Goal: Task Accomplishment & Management: Complete application form

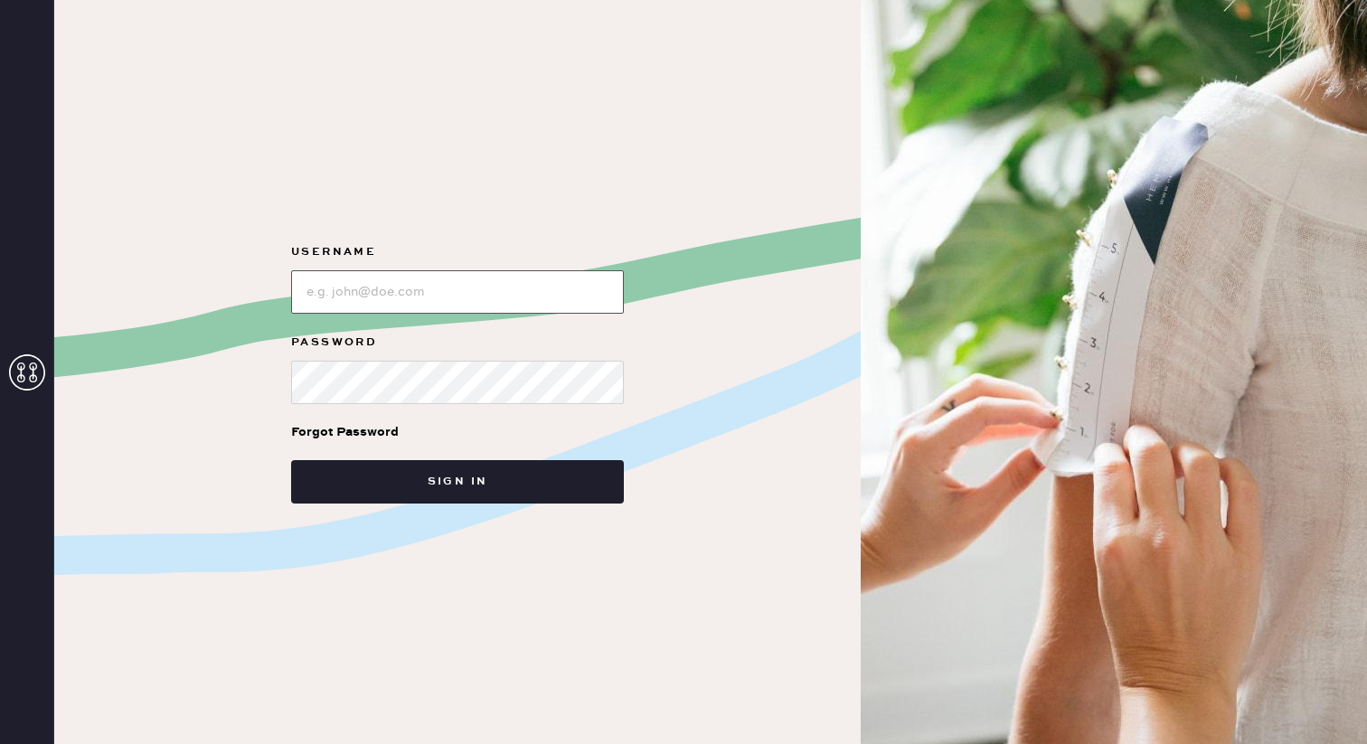
click at [571, 289] on input "loginName" at bounding box center [457, 291] width 333 height 43
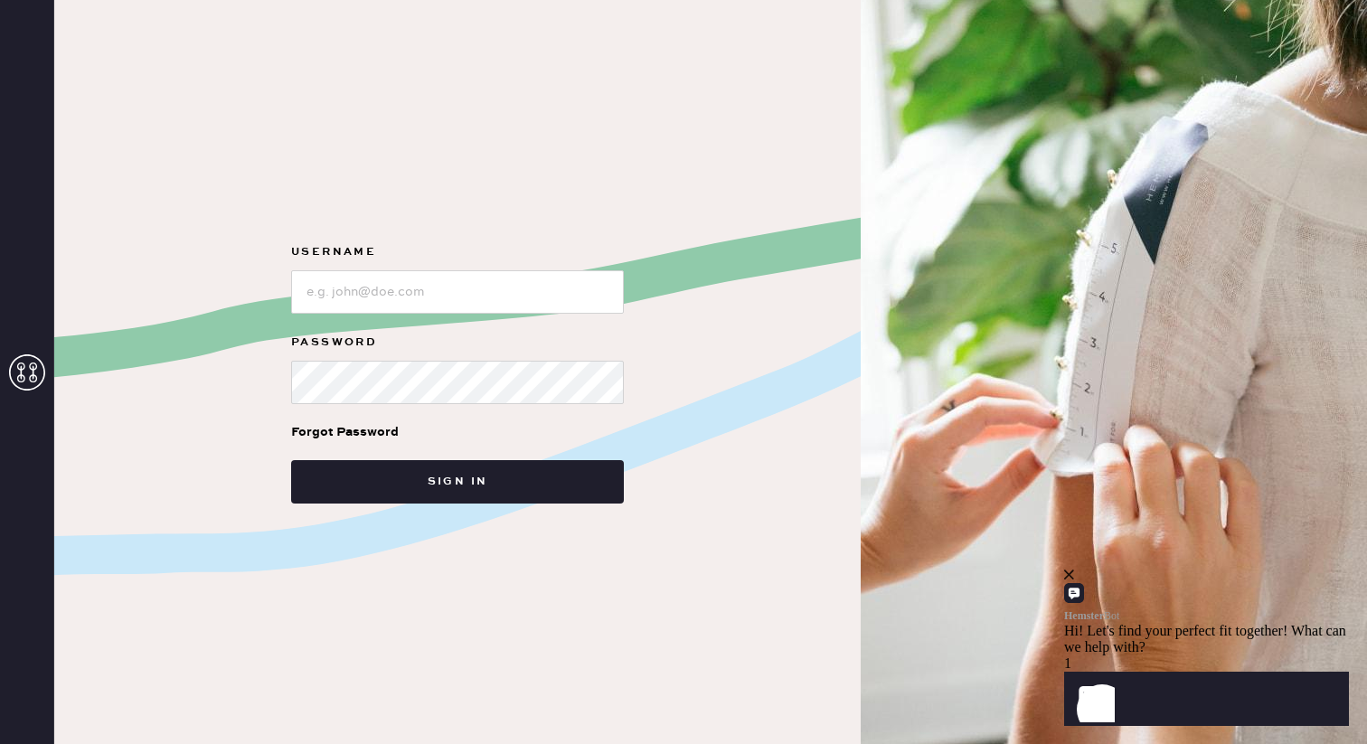
type input "[EMAIL_ADDRESS][DOMAIN_NAME]"
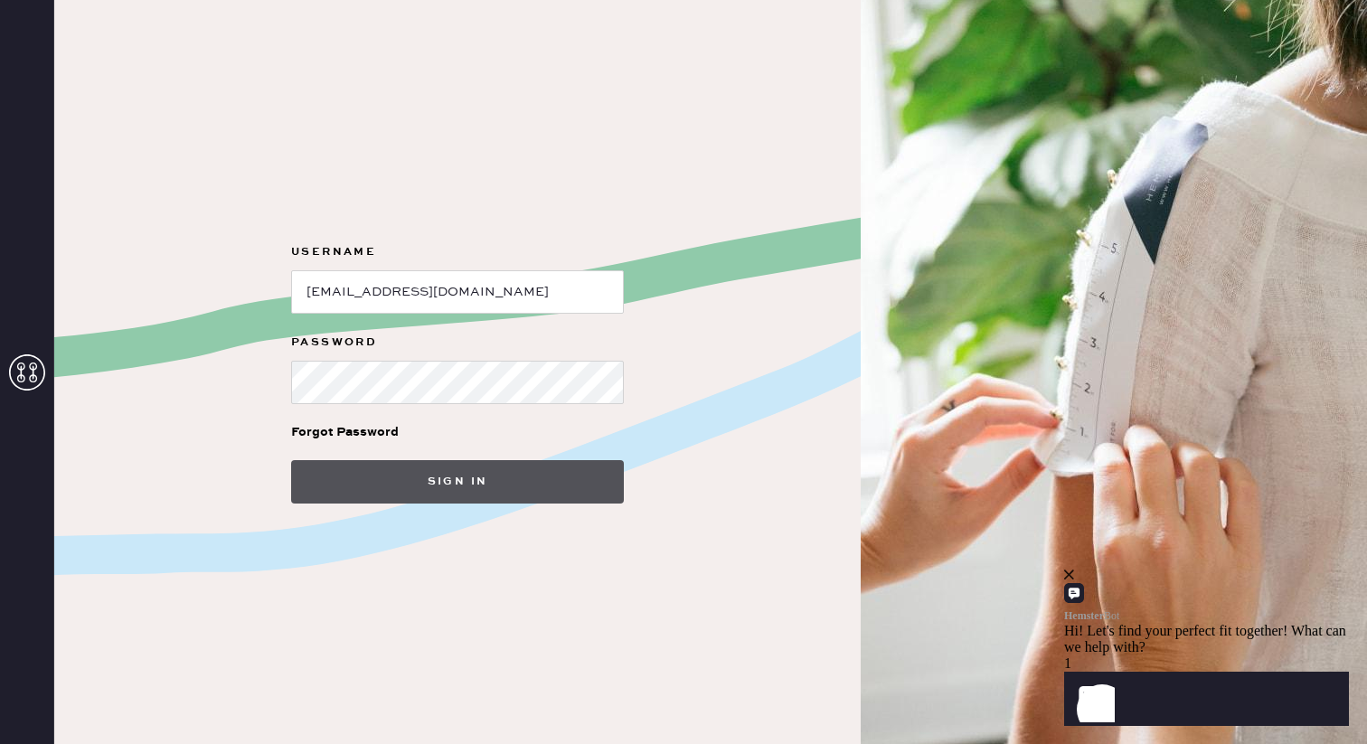
click at [448, 484] on button "Sign in" at bounding box center [457, 481] width 333 height 43
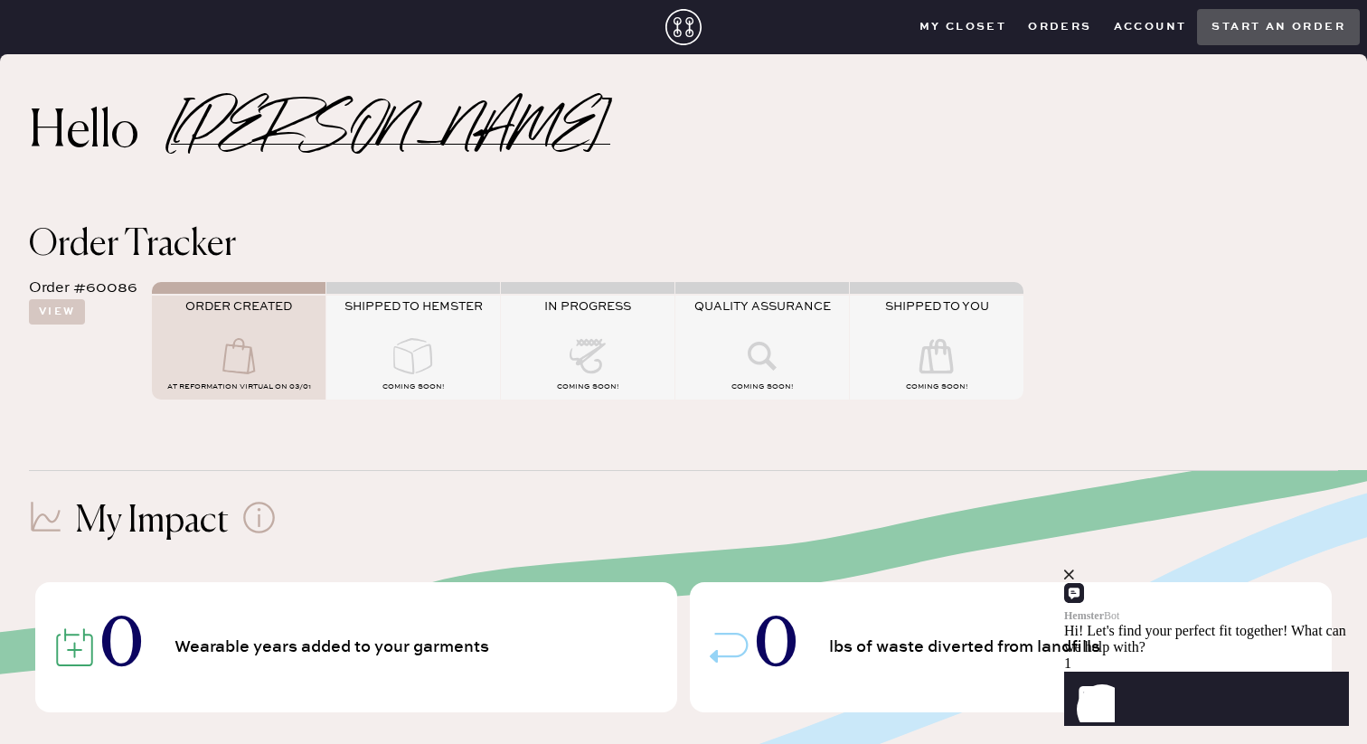
click at [1074, 580] on icon "close" at bounding box center [1069, 575] width 10 height 10
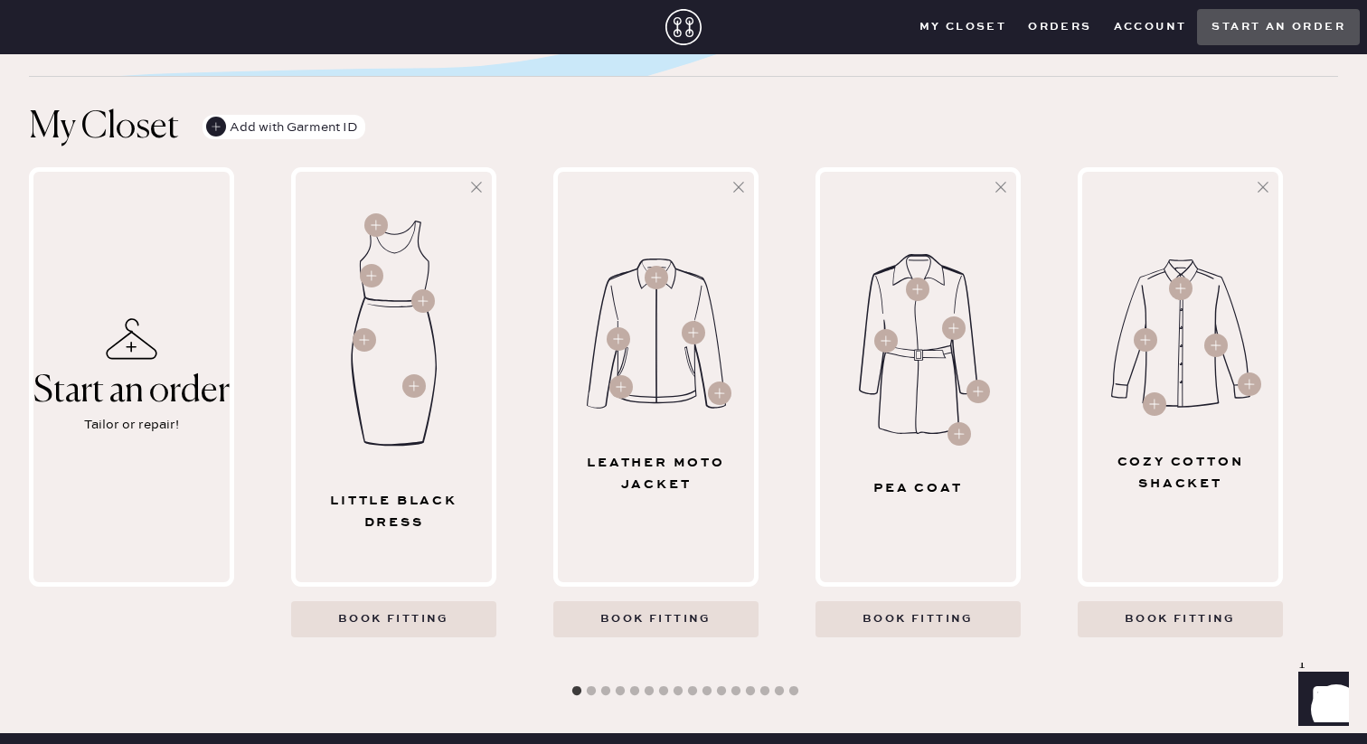
scroll to position [749, 0]
click at [112, 324] on icon at bounding box center [132, 338] width 52 height 42
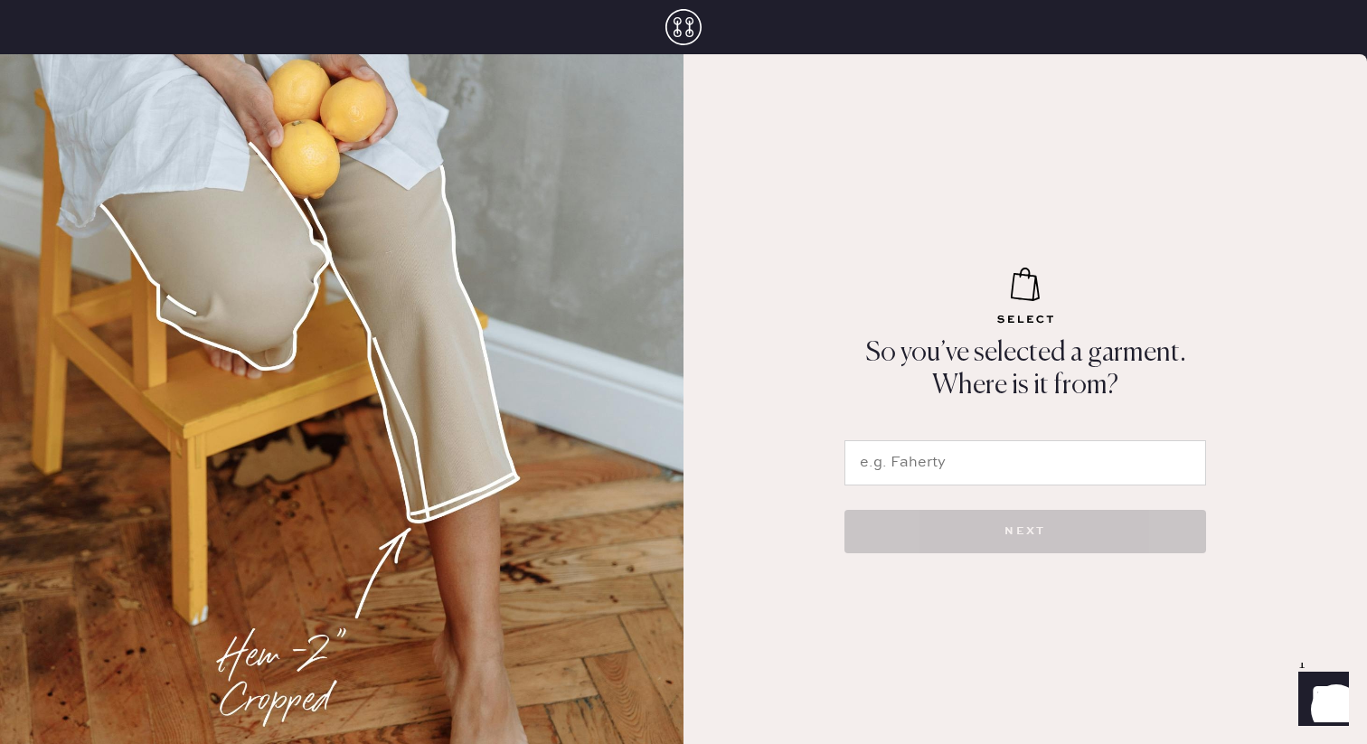
click at [914, 470] on input "text" at bounding box center [1025, 462] width 362 height 45
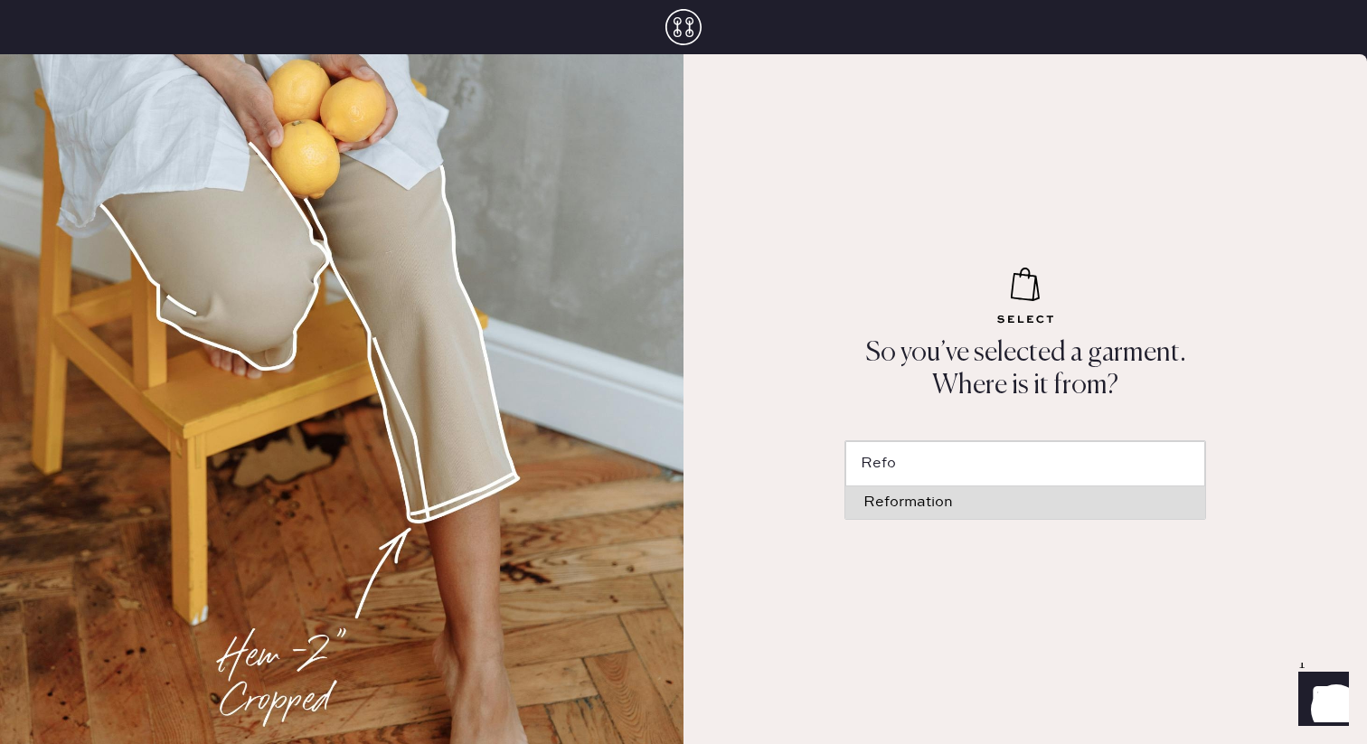
click at [933, 504] on div "Reformation" at bounding box center [1025, 502] width 324 height 14
type input "Reformation"
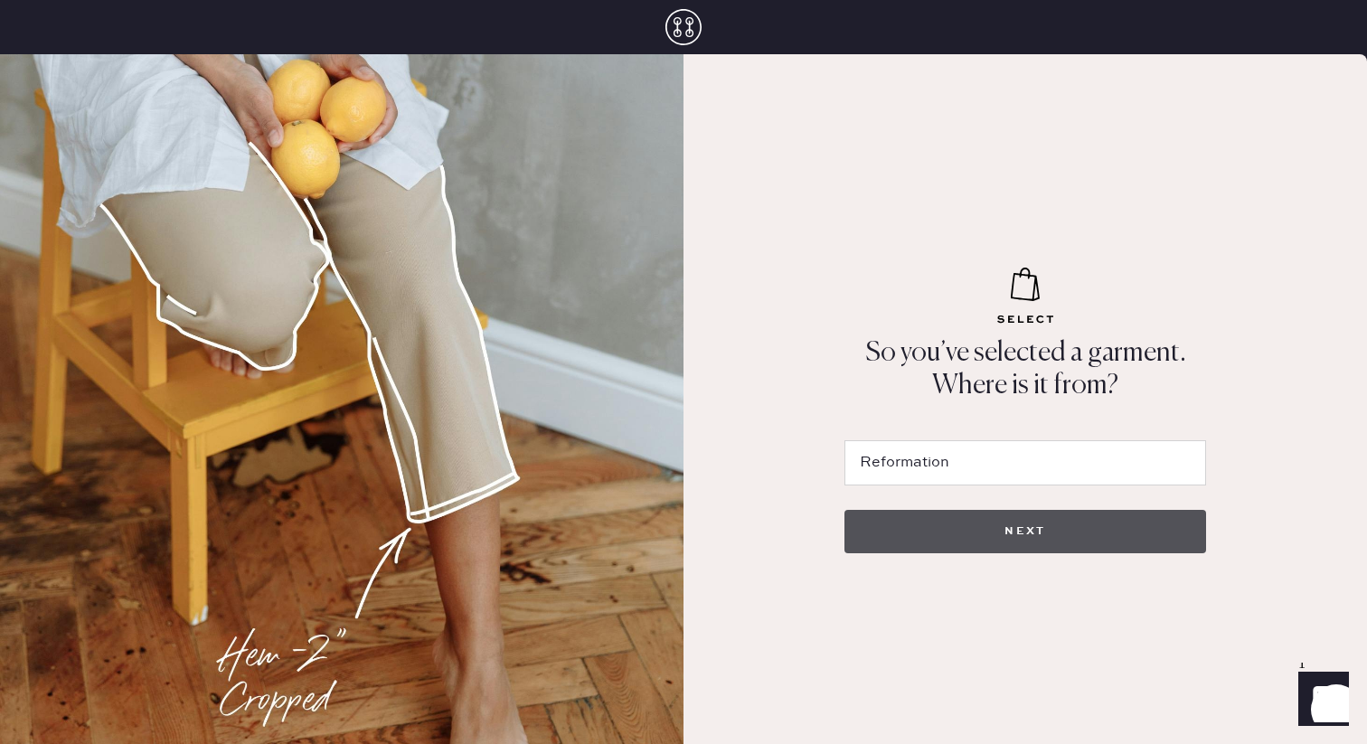
click at [957, 516] on button "NEXT" at bounding box center [1025, 531] width 362 height 43
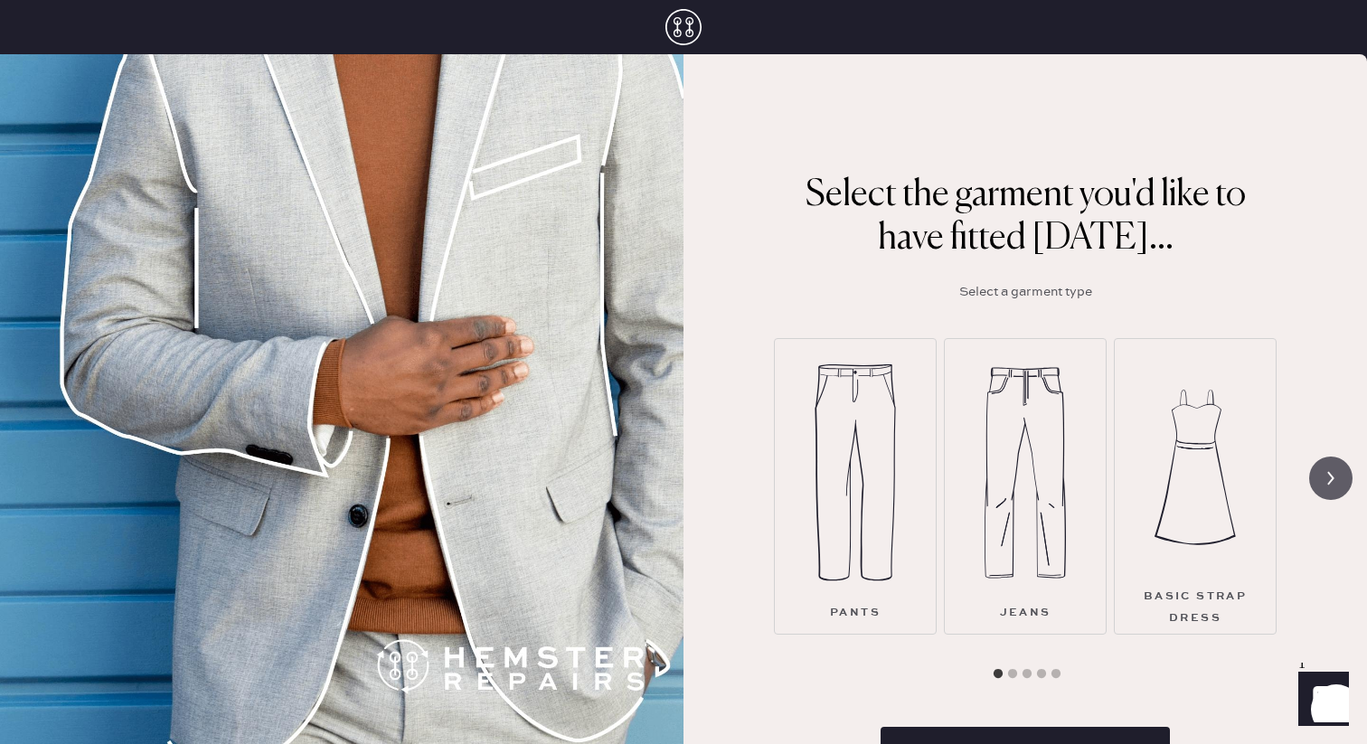
click at [1332, 482] on icon at bounding box center [1331, 478] width 34 height 34
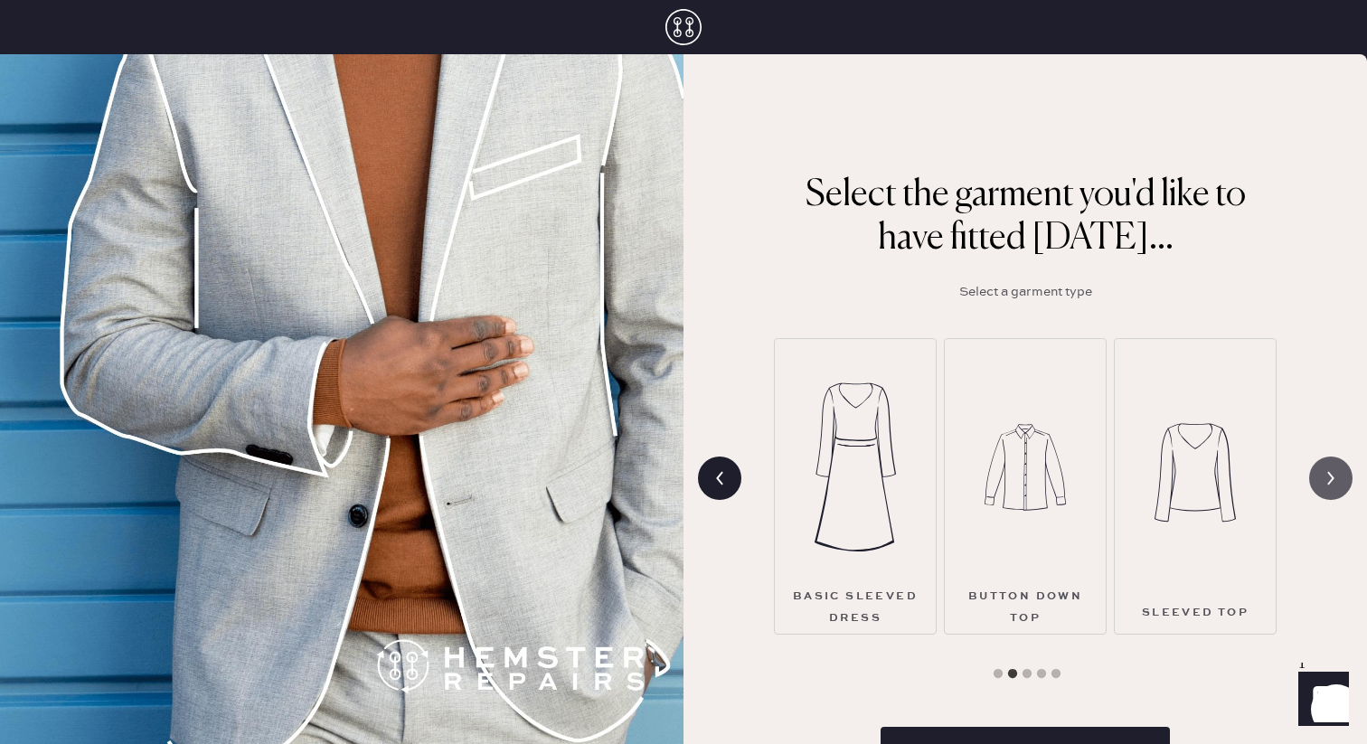
click at [1332, 482] on icon at bounding box center [1331, 478] width 34 height 34
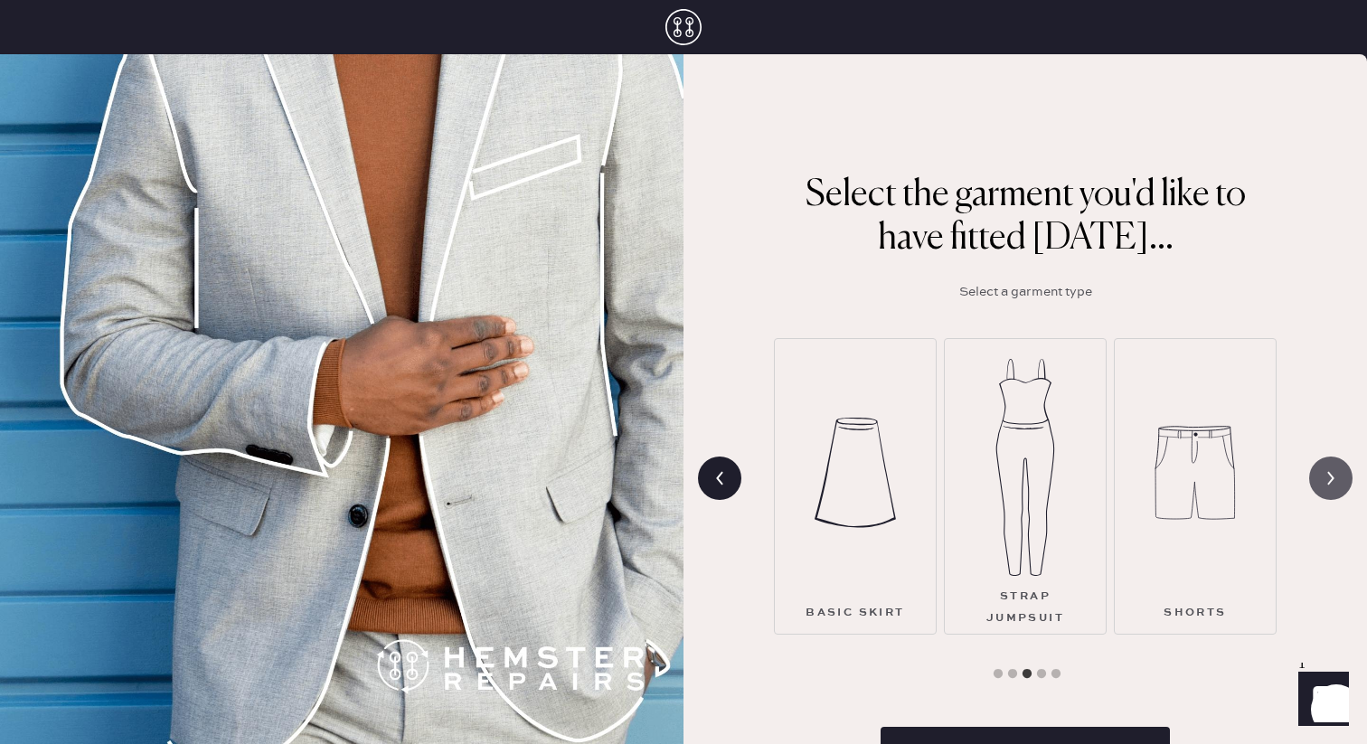
click at [1332, 482] on icon at bounding box center [1331, 478] width 34 height 34
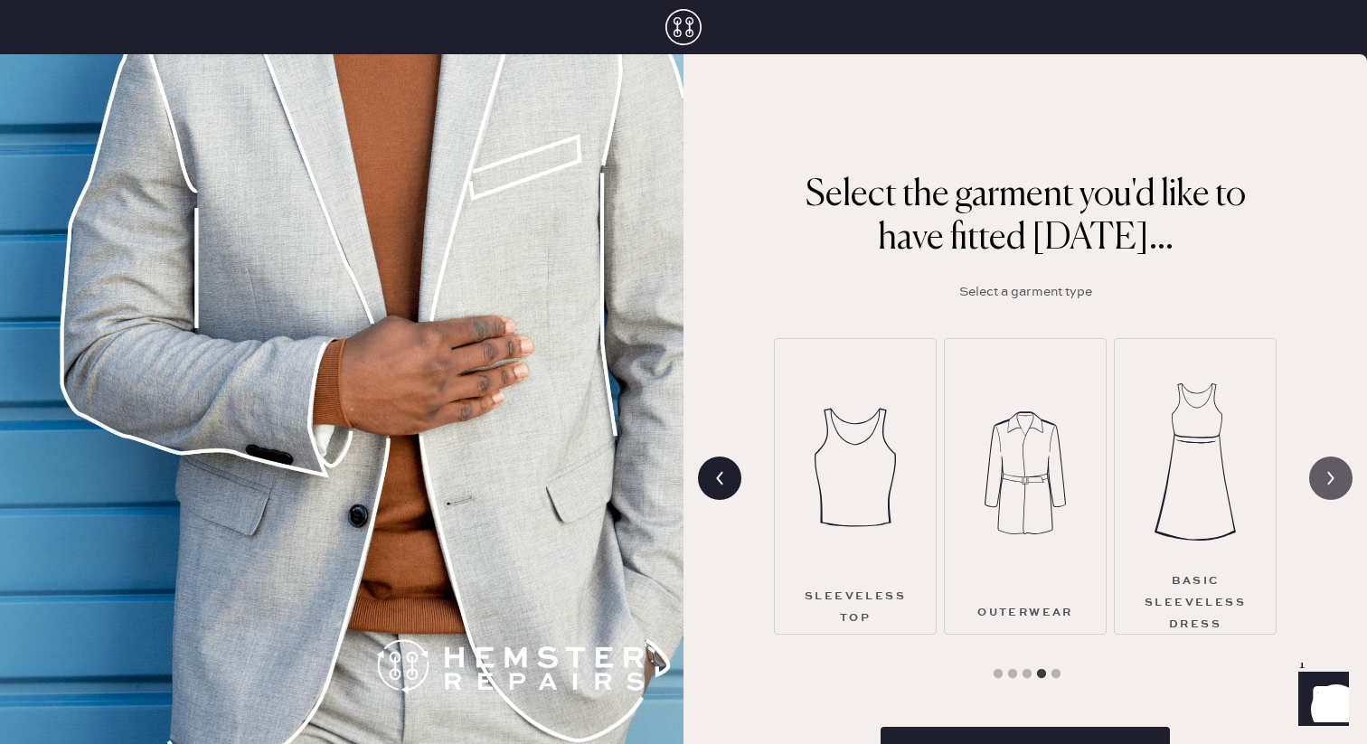
click at [1332, 482] on icon at bounding box center [1331, 478] width 34 height 34
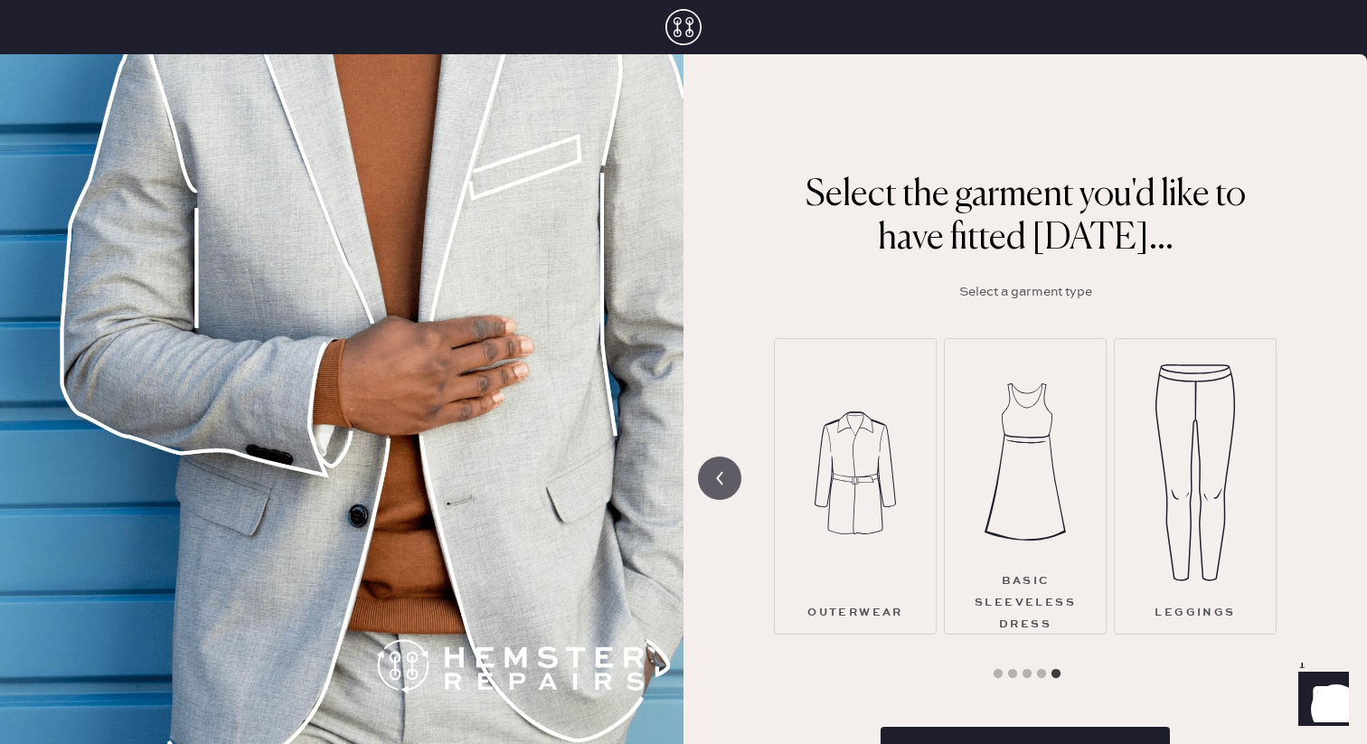
click at [722, 495] on div at bounding box center [719, 478] width 43 height 43
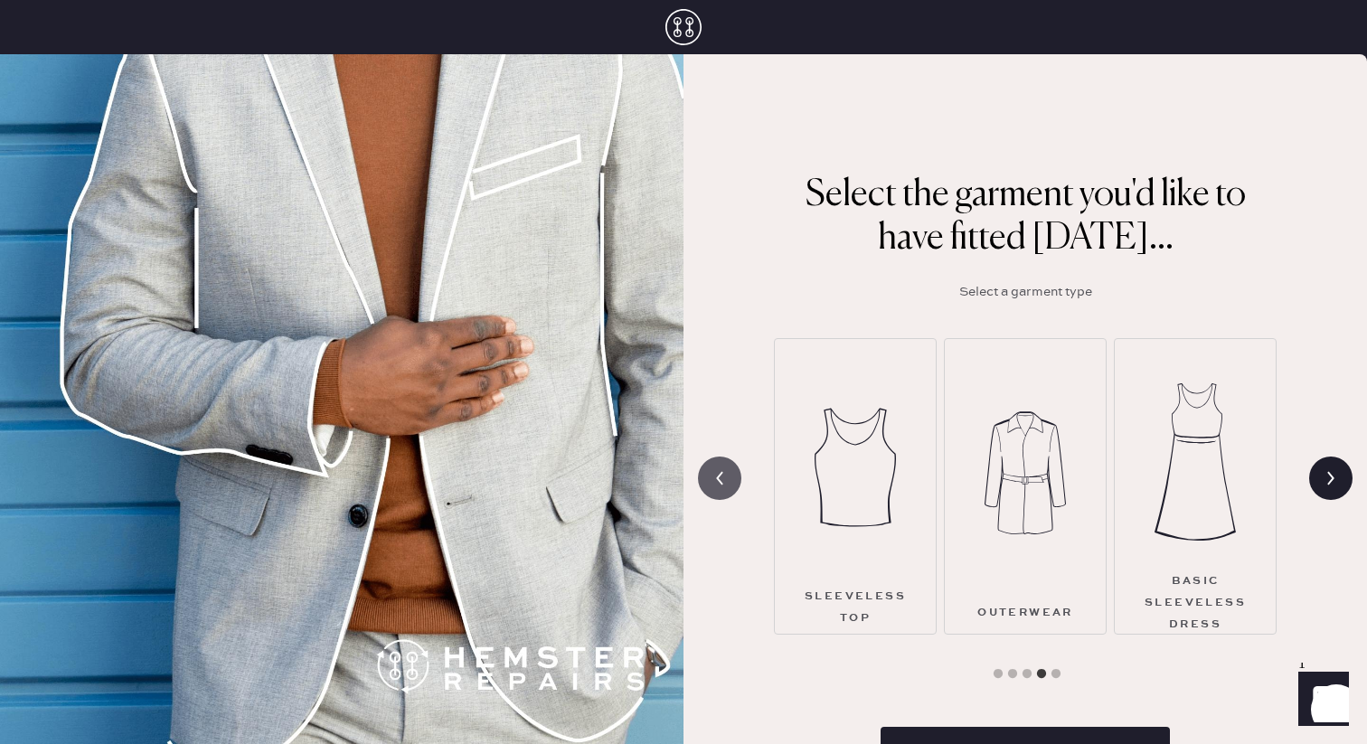
click at [722, 489] on icon at bounding box center [719, 478] width 34 height 34
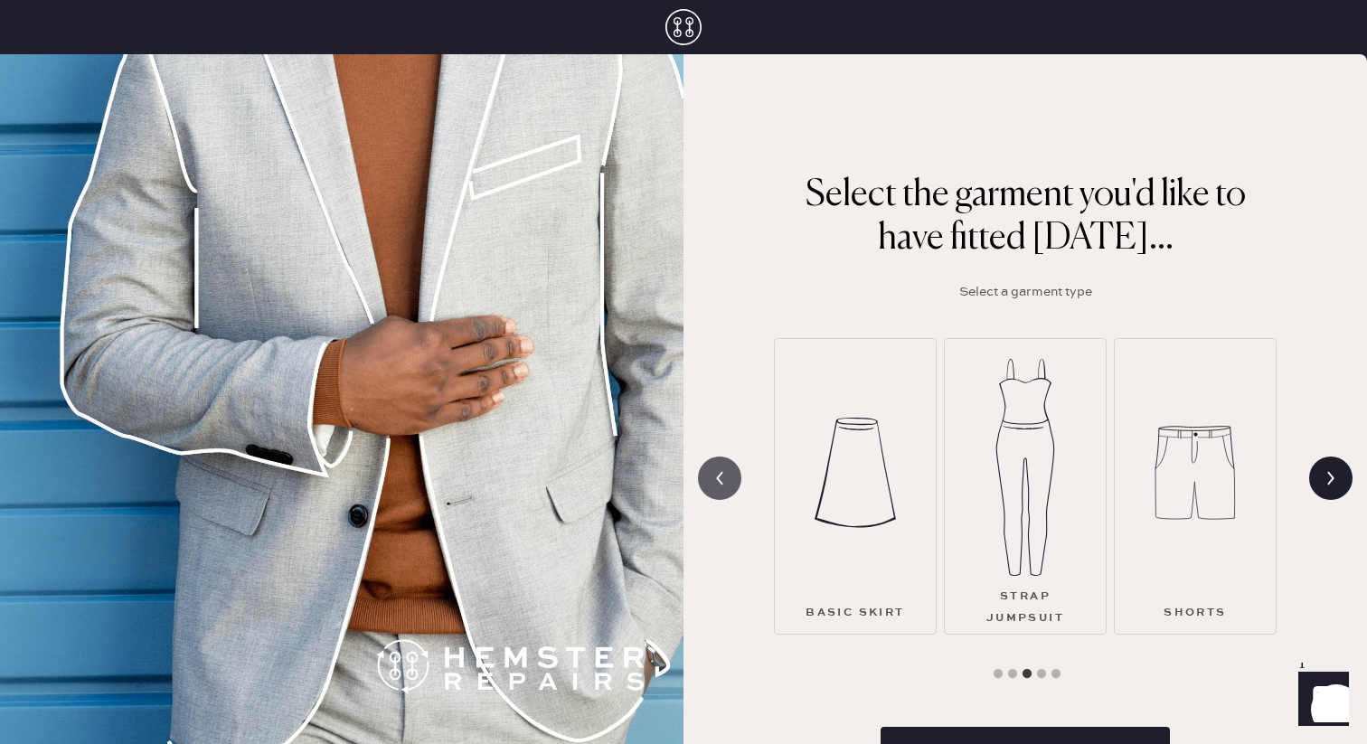
click at [722, 489] on icon at bounding box center [719, 478] width 34 height 34
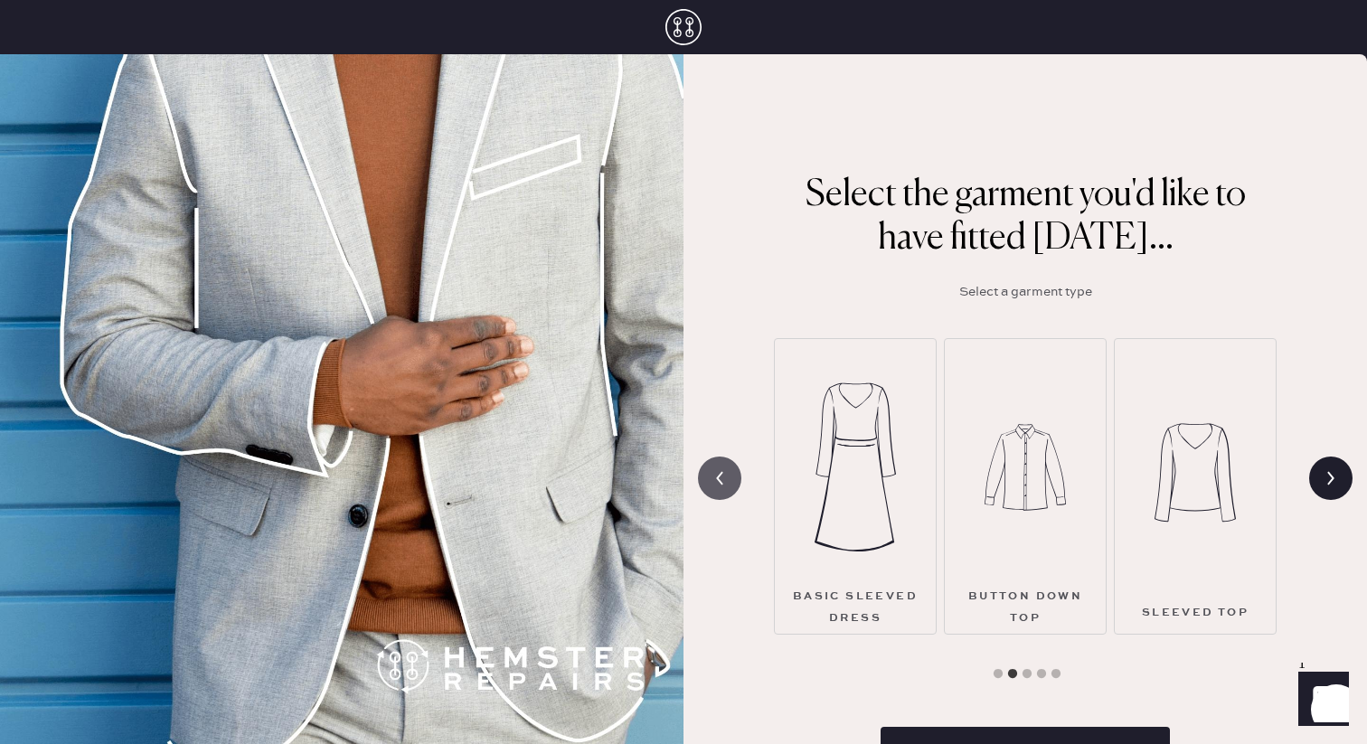
click at [722, 489] on icon at bounding box center [719, 478] width 34 height 34
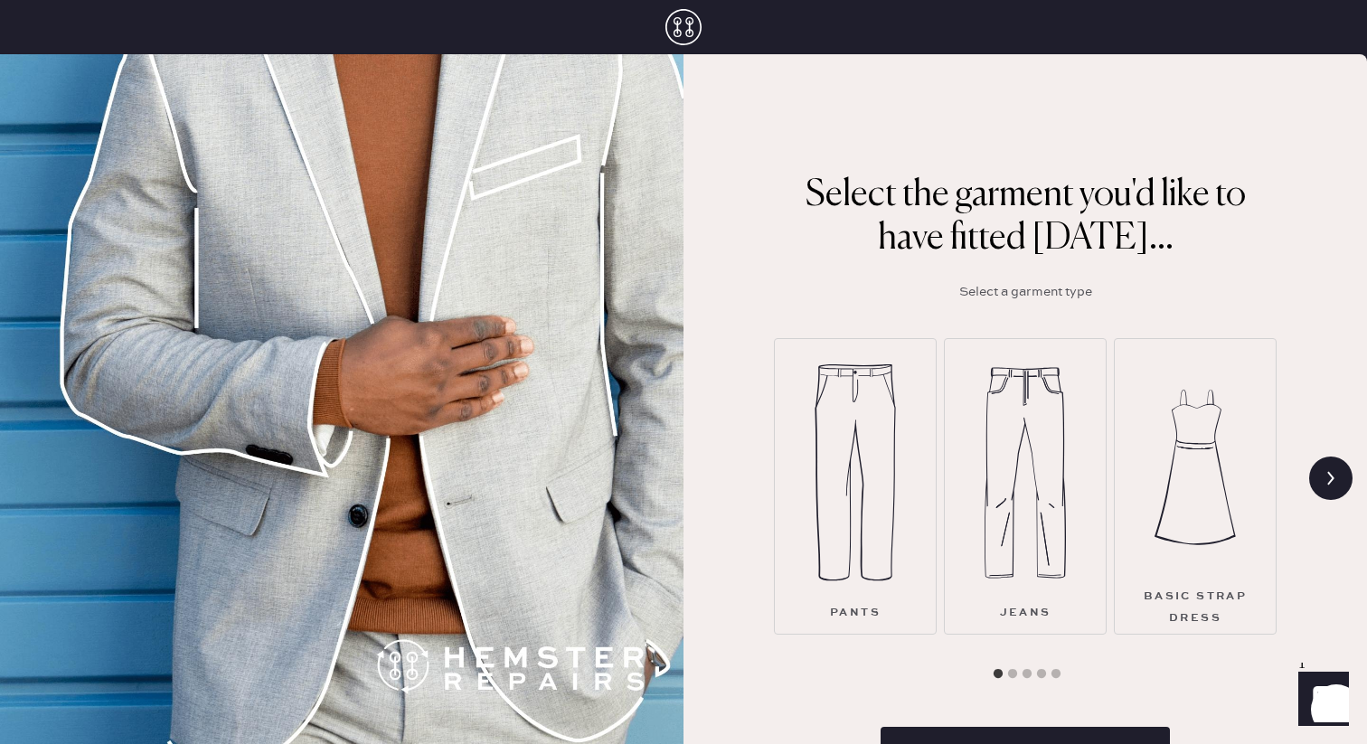
click at [1209, 445] on img at bounding box center [1195, 467] width 81 height 217
